Goal: Find specific fact

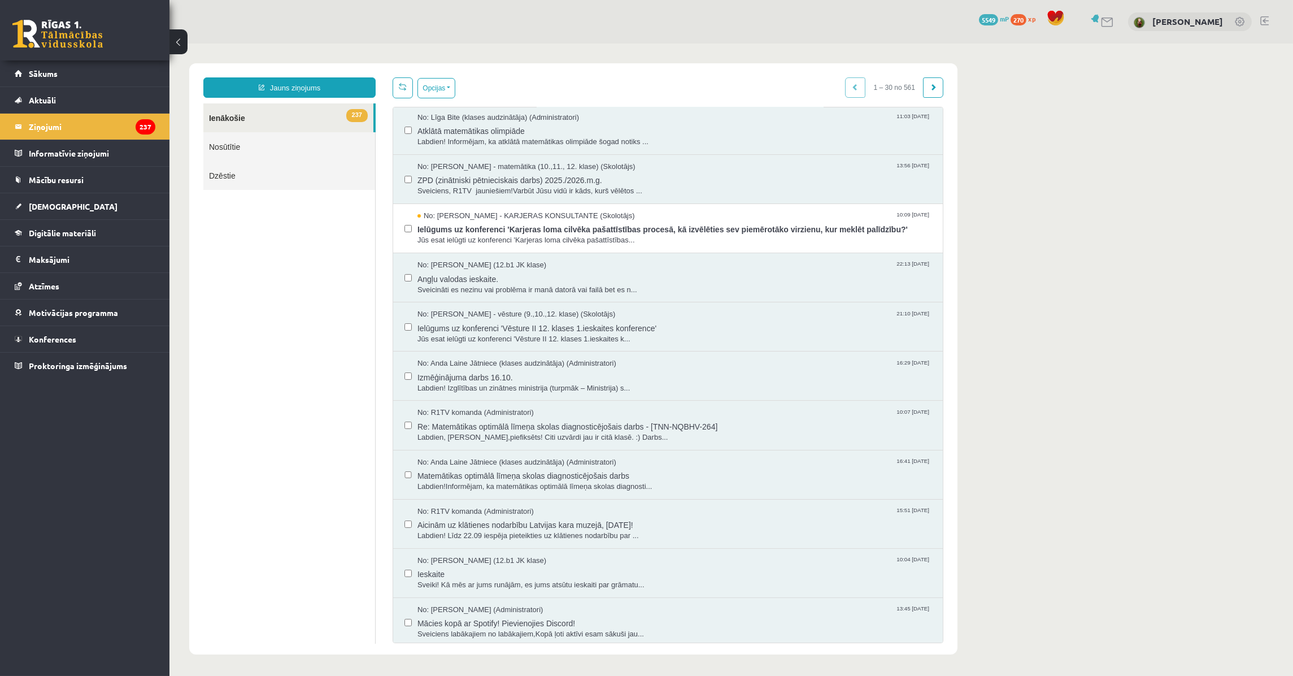
scroll to position [256, 0]
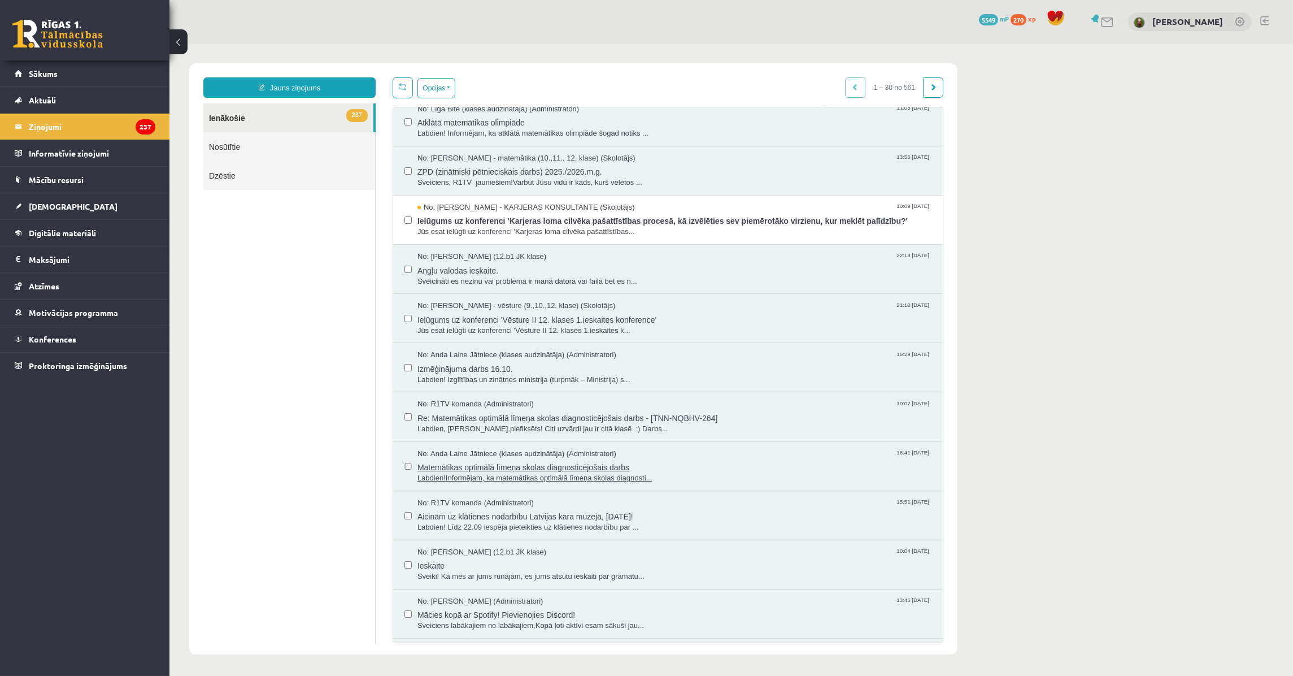
click at [506, 468] on span "Matemātikas optimālā līmeņa skolas diagnosticējošais darbs" at bounding box center [674, 466] width 514 height 14
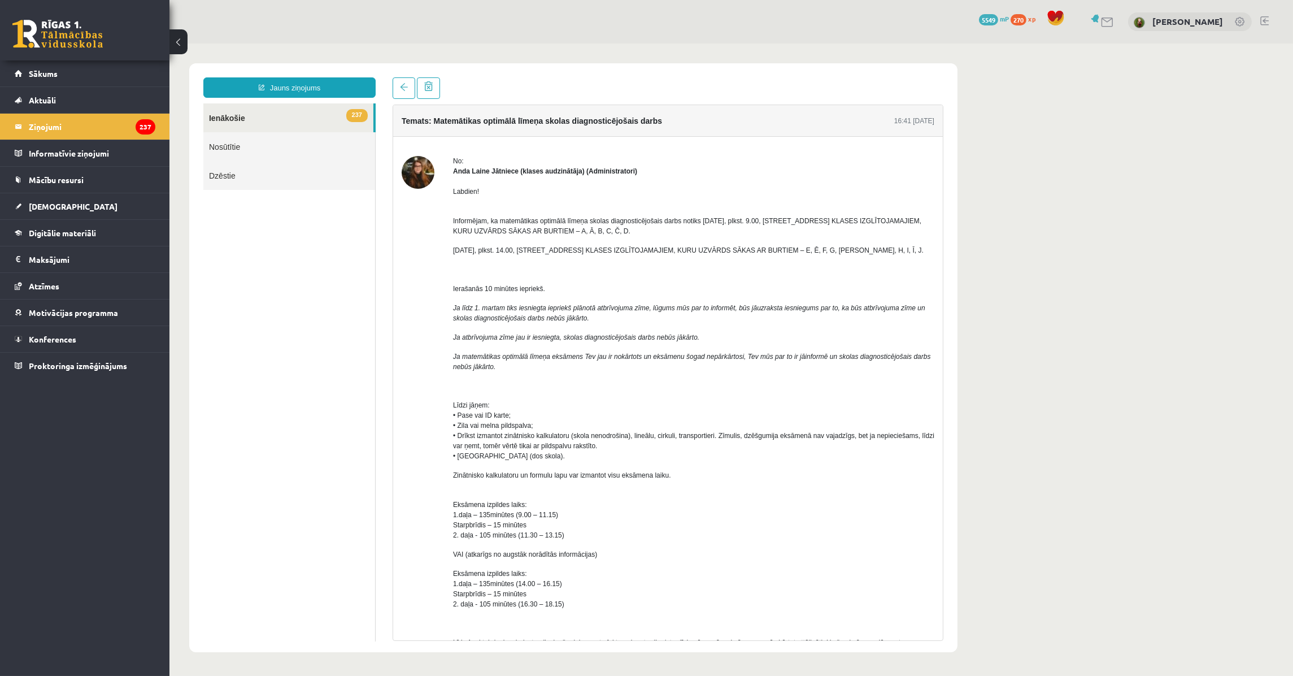
scroll to position [0, 0]
drag, startPoint x: 764, startPoint y: 222, endPoint x: 806, endPoint y: 221, distance: 41.2
click at [805, 221] on span "Informējam, ka matemātikas optimālā līmeņa skolas diagnosticējošais darbs notik…" at bounding box center [687, 226] width 468 height 18
click at [741, 281] on div "Labdien! Informējam, ka matemātikas optimālā līmeņa skolas diagnosticējošais da…" at bounding box center [693, 563] width 481 height 774
click at [779, 221] on span "Informējam, ka matemātikas optimālā līmeņa skolas diagnosticējošais darbs notik…" at bounding box center [687, 226] width 468 height 18
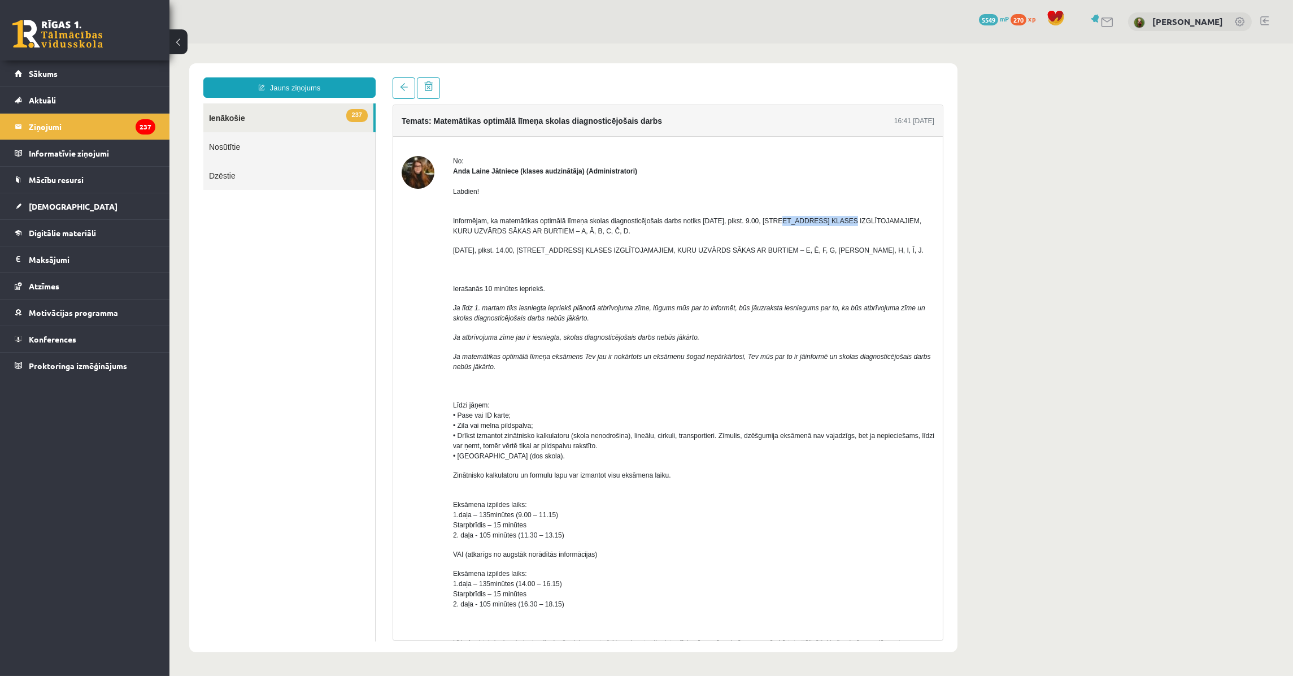
drag, startPoint x: 779, startPoint y: 221, endPoint x: 817, endPoint y: 223, distance: 37.9
click at [817, 223] on span "Informējam, ka matemātikas optimālā līmeņa skolas diagnosticējošais darbs notik…" at bounding box center [687, 226] width 468 height 18
copy span "Latgales ielā 257b"
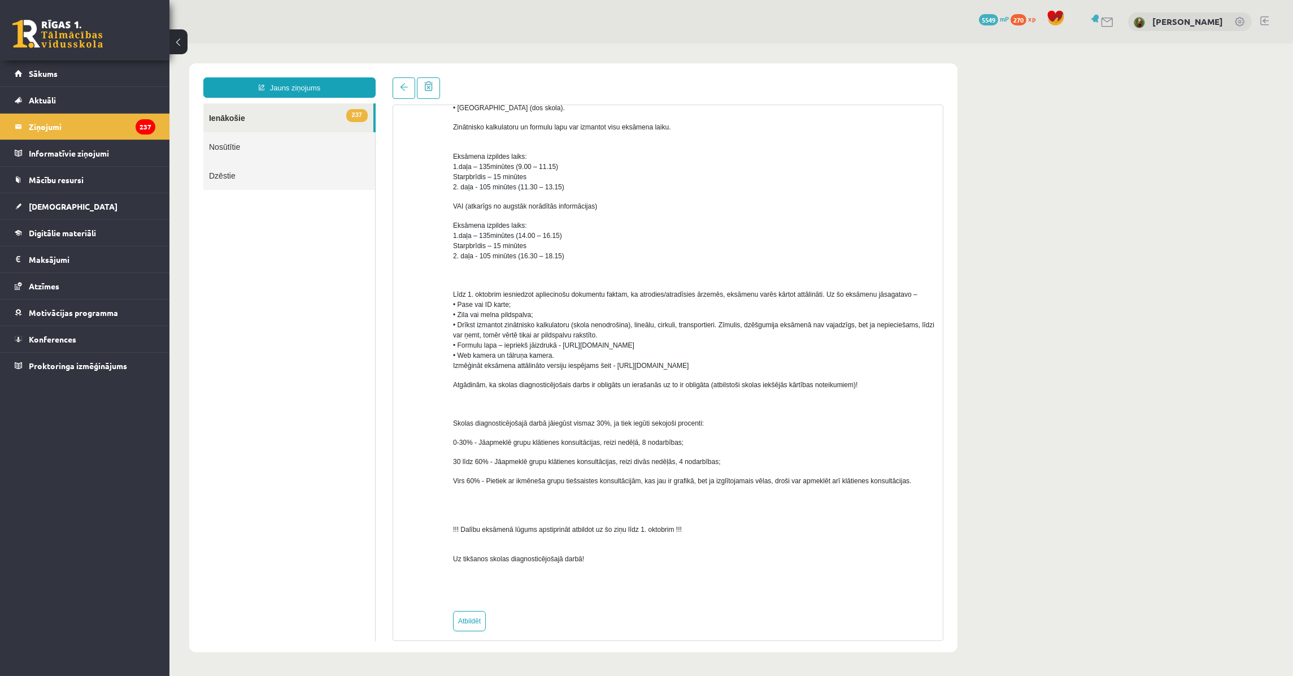
scroll to position [357, 0]
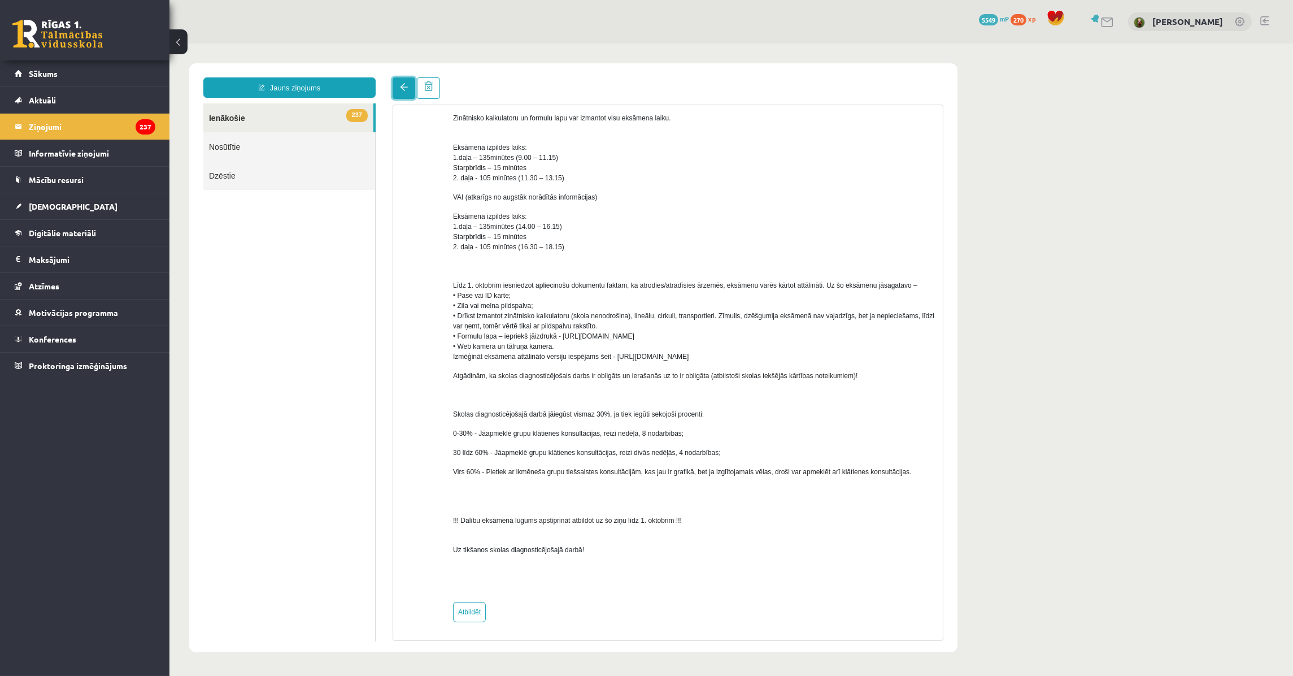
click at [405, 90] on span at bounding box center [403, 87] width 8 height 8
